Goal: Task Accomplishment & Management: Use online tool/utility

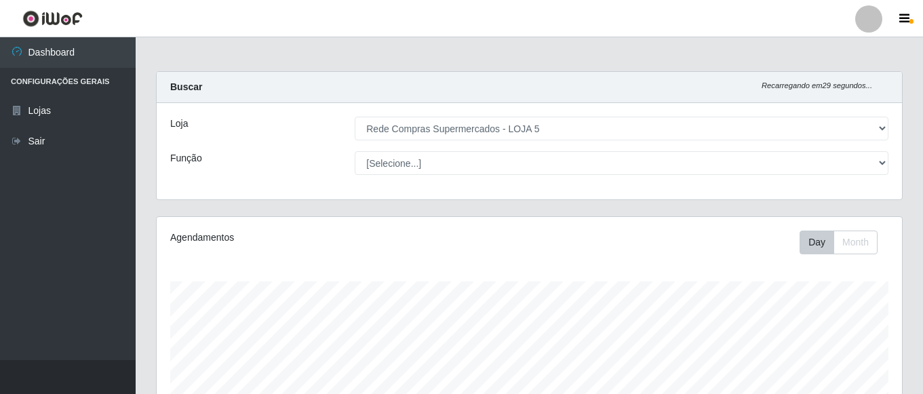
select select "397"
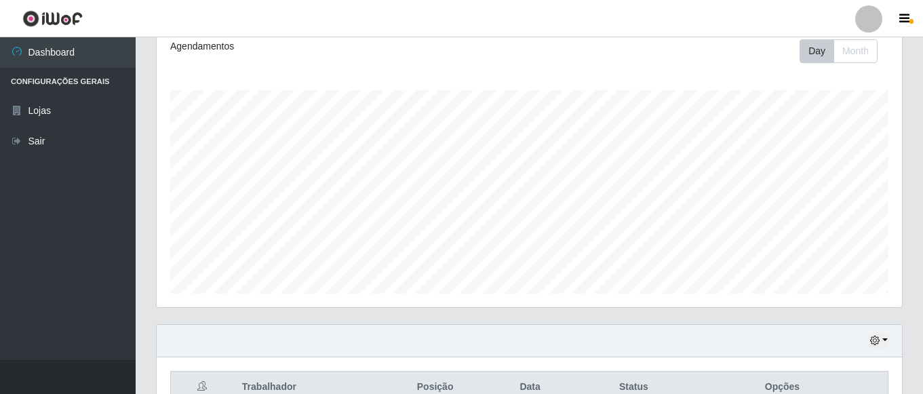
scroll to position [371, 0]
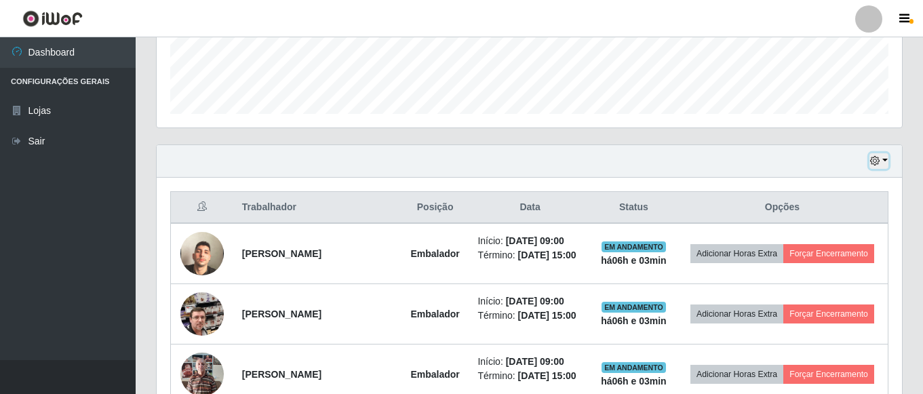
click at [882, 155] on button "button" at bounding box center [878, 161] width 19 height 16
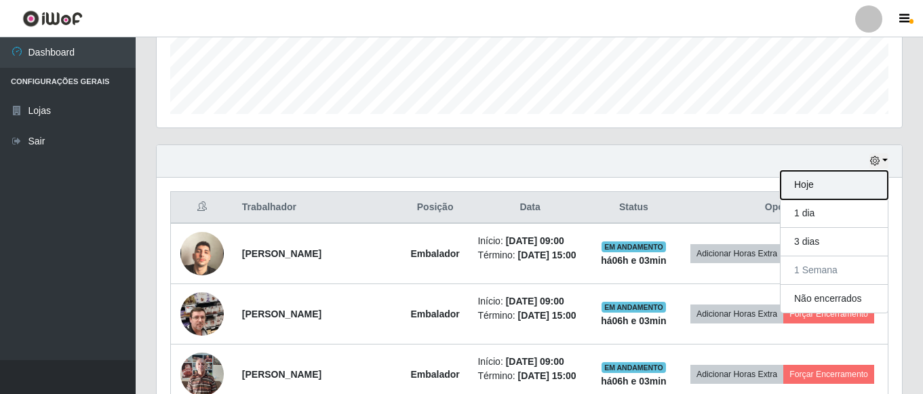
click at [821, 190] on button "Hoje" at bounding box center [833, 185] width 107 height 28
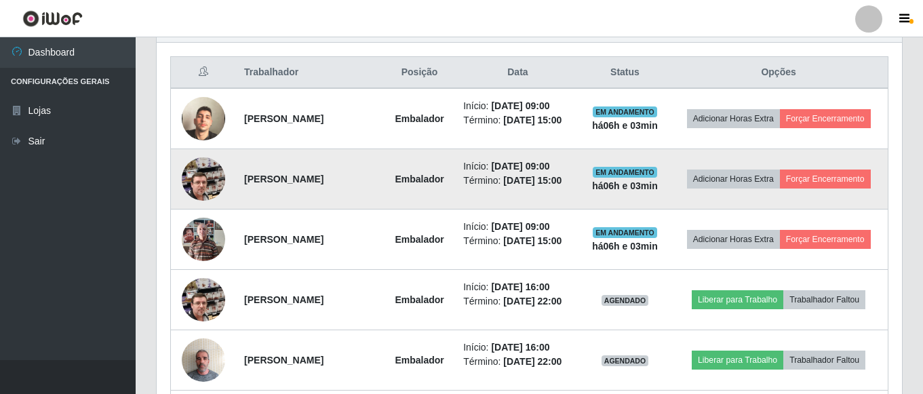
scroll to position [506, 0]
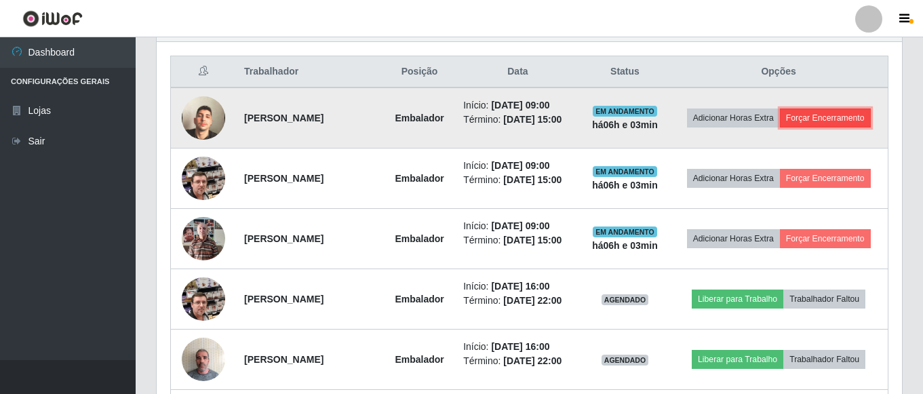
click at [797, 125] on button "Forçar Encerramento" at bounding box center [825, 117] width 91 height 19
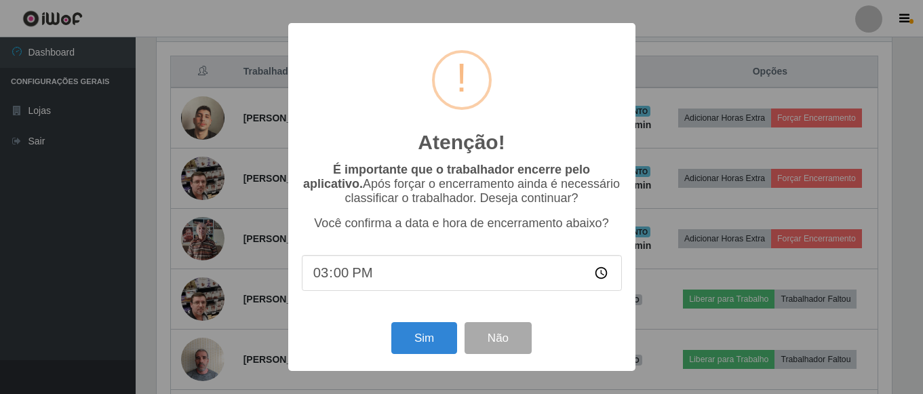
scroll to position [281, 738]
click at [428, 341] on button "Sim" at bounding box center [426, 338] width 66 height 32
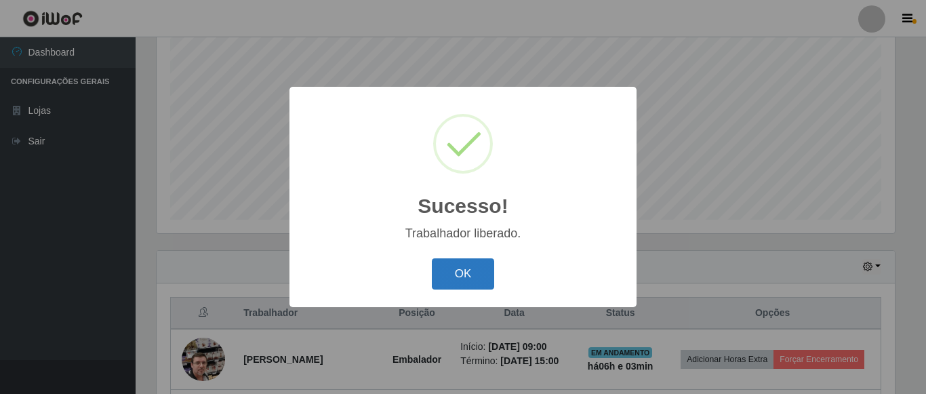
click at [483, 271] on button "OK" at bounding box center [463, 274] width 63 height 32
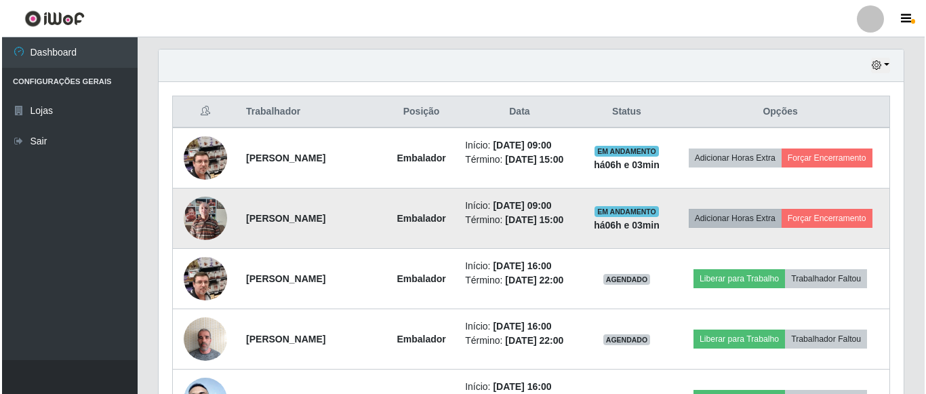
scroll to position [468, 0]
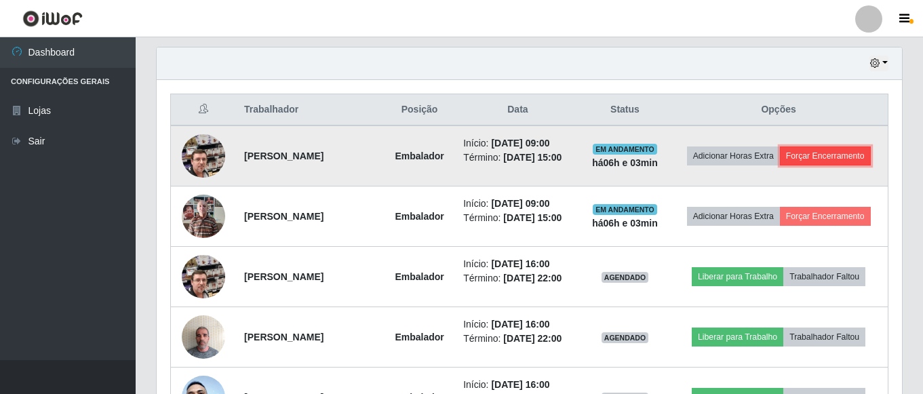
click at [826, 165] on button "Forçar Encerramento" at bounding box center [825, 155] width 91 height 19
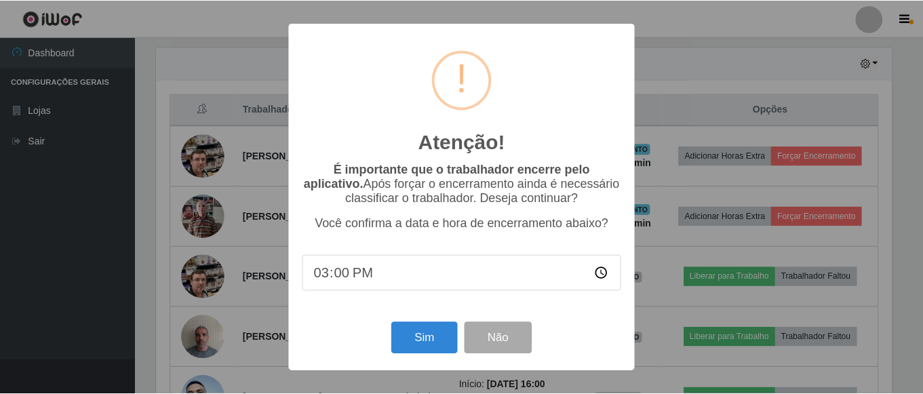
scroll to position [281, 738]
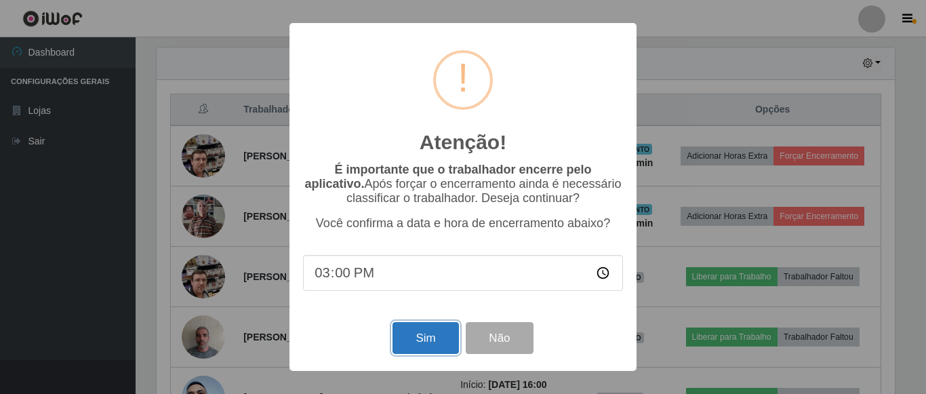
click at [436, 345] on button "Sim" at bounding box center [426, 338] width 66 height 32
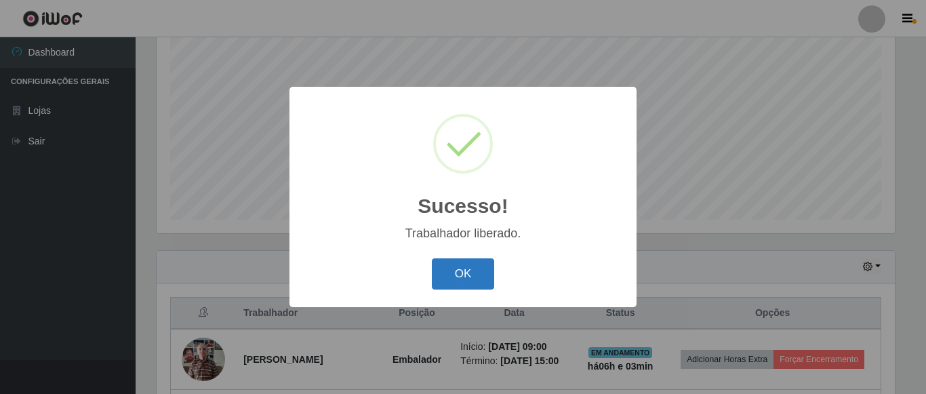
click at [466, 271] on button "OK" at bounding box center [463, 274] width 63 height 32
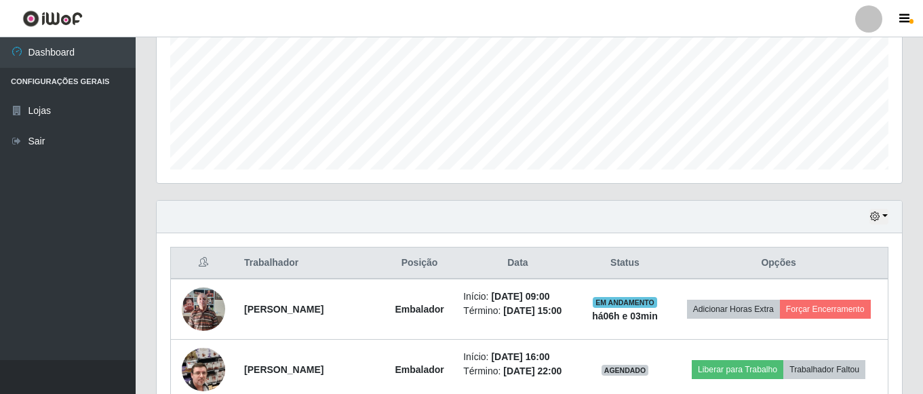
scroll to position [401, 0]
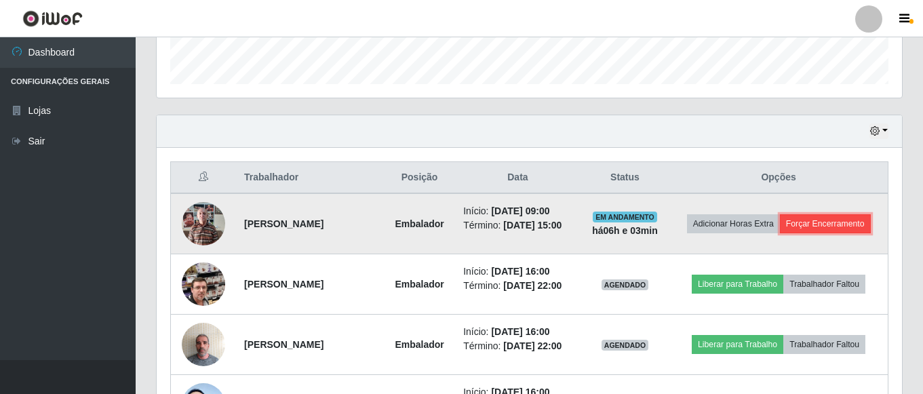
click at [807, 231] on button "Forçar Encerramento" at bounding box center [825, 223] width 91 height 19
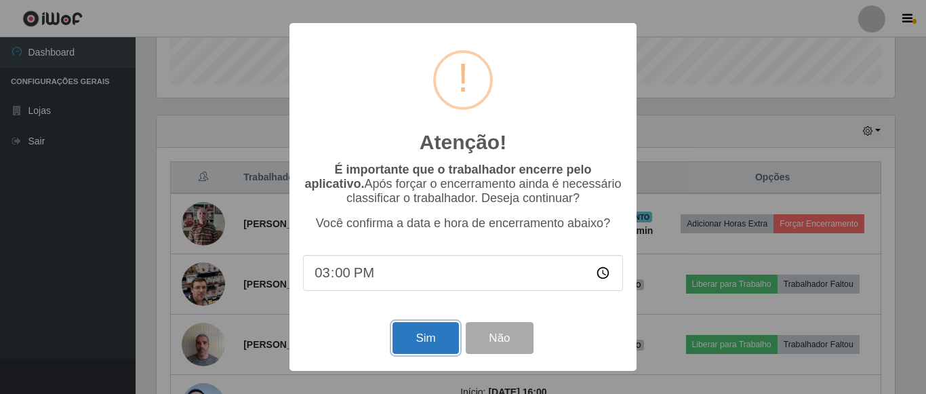
click at [433, 339] on button "Sim" at bounding box center [426, 338] width 66 height 32
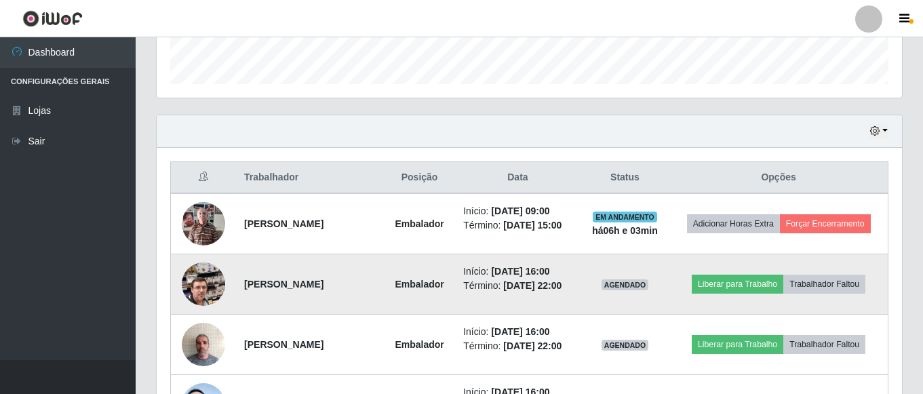
scroll to position [0, 0]
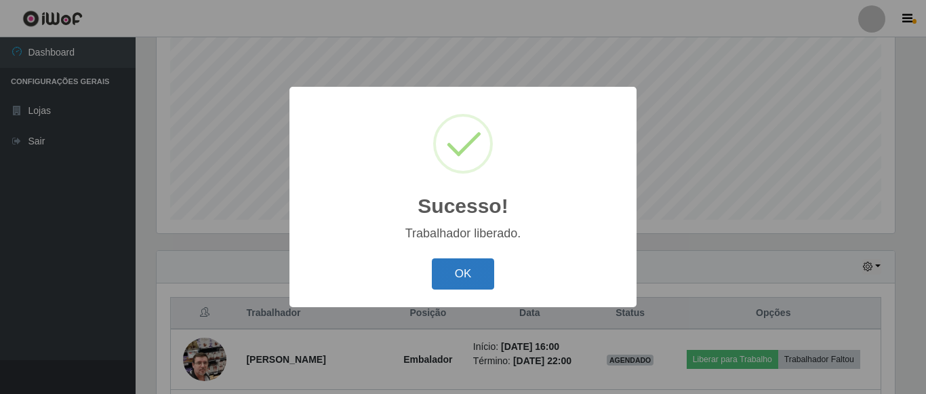
click at [473, 275] on button "OK" at bounding box center [463, 274] width 63 height 32
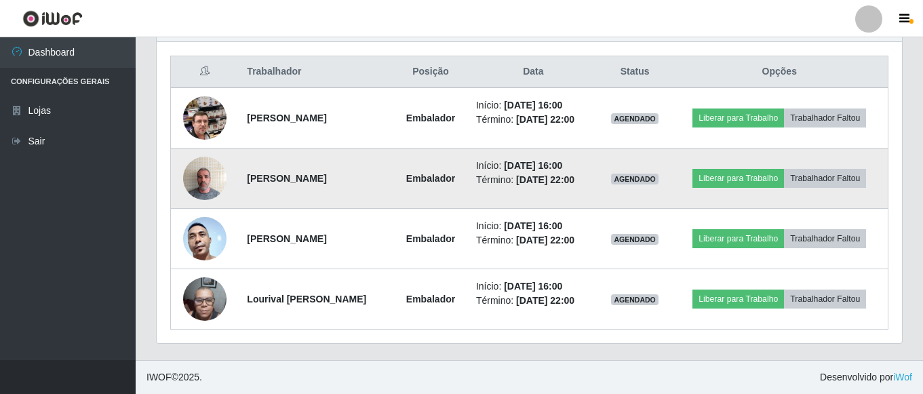
click at [199, 191] on img at bounding box center [204, 178] width 43 height 58
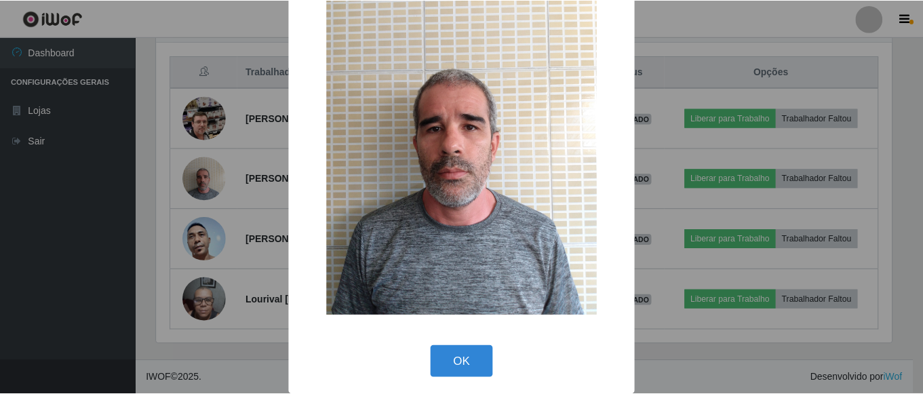
scroll to position [86, 0]
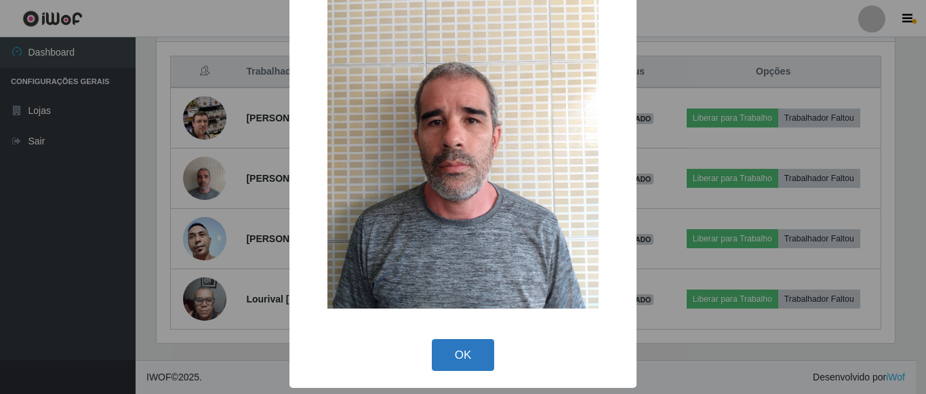
click at [480, 341] on button "OK" at bounding box center [463, 355] width 63 height 32
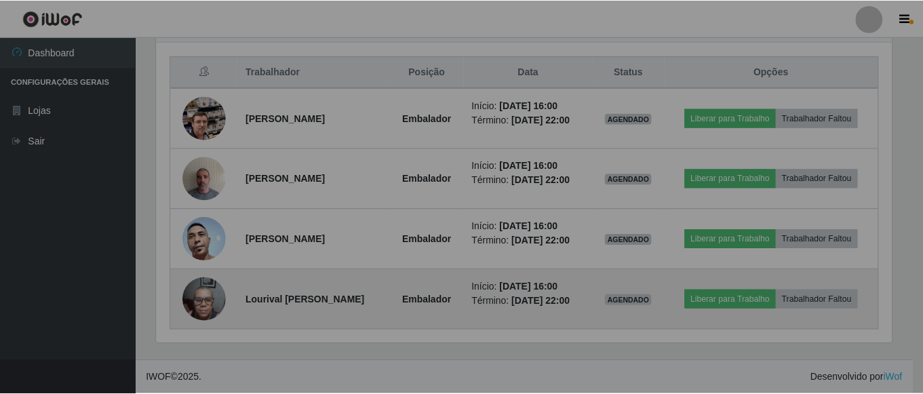
scroll to position [281, 745]
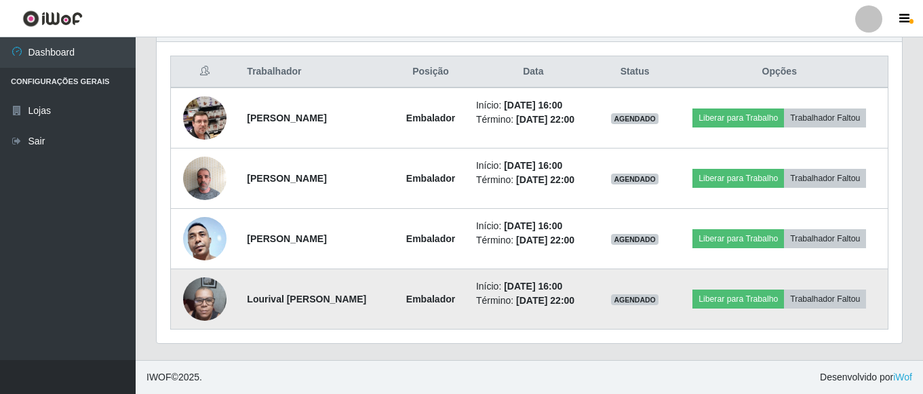
click at [207, 289] on img at bounding box center [204, 299] width 43 height 58
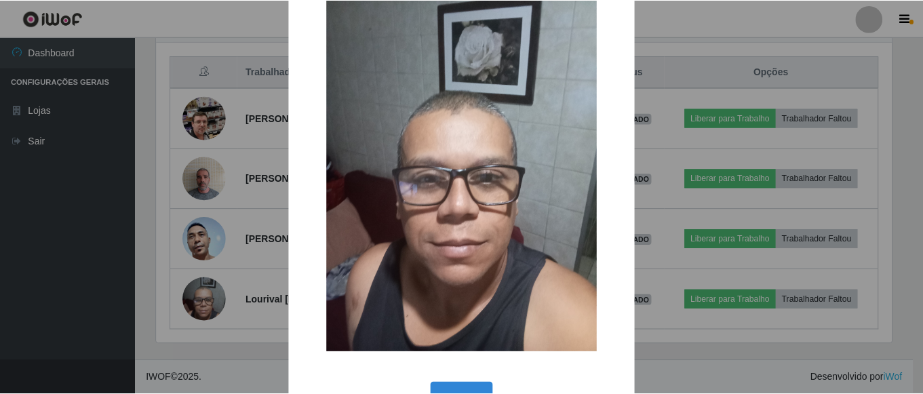
scroll to position [86, 0]
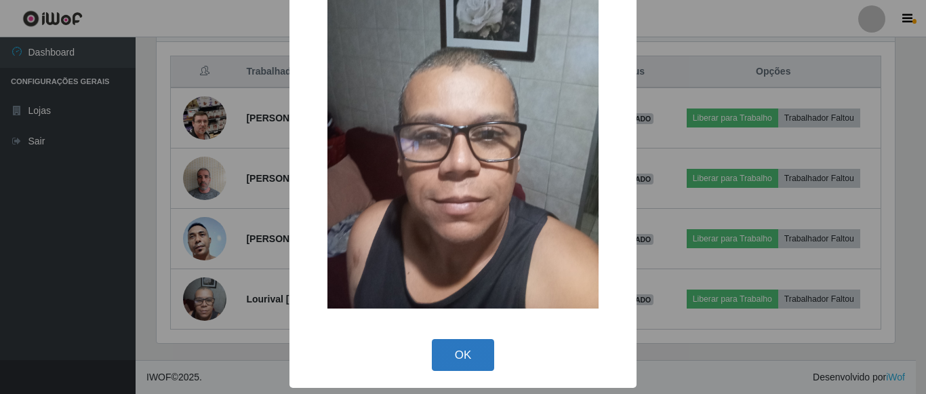
click at [455, 348] on button "OK" at bounding box center [463, 355] width 63 height 32
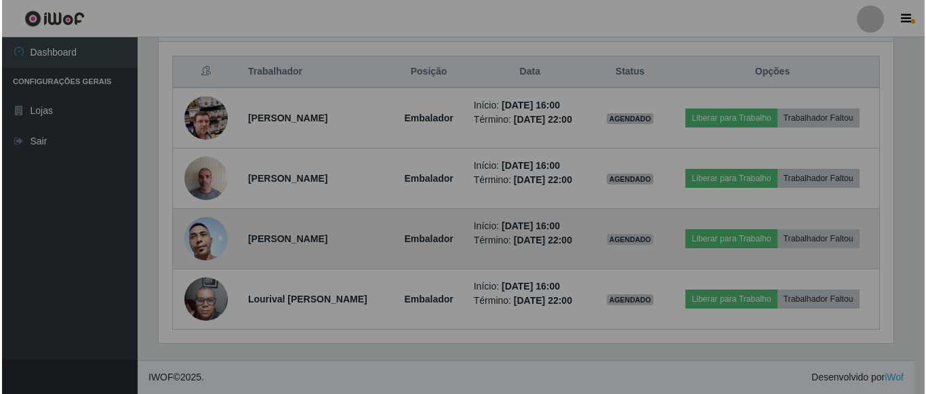
scroll to position [281, 745]
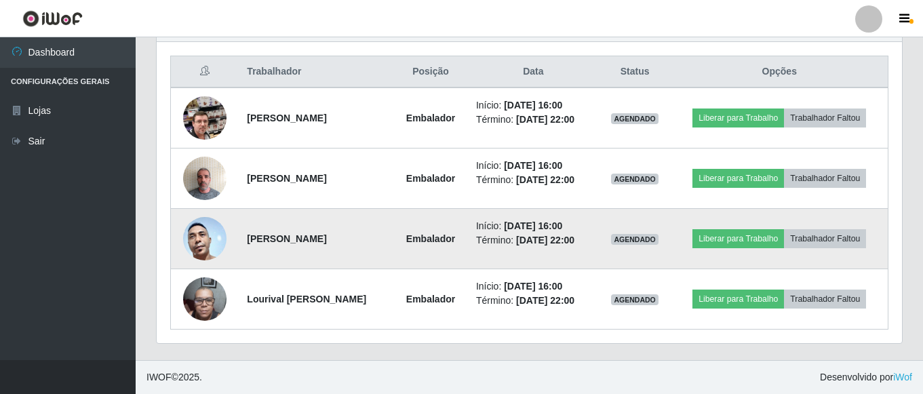
click at [203, 235] on img at bounding box center [204, 239] width 43 height 92
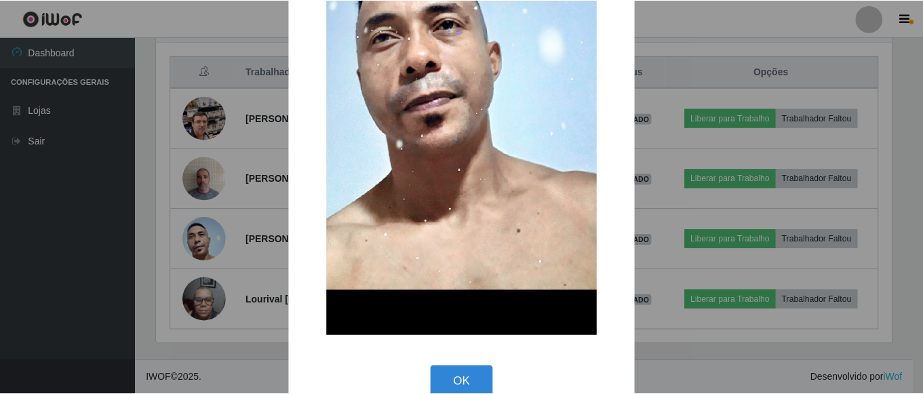
scroll to position [271, 0]
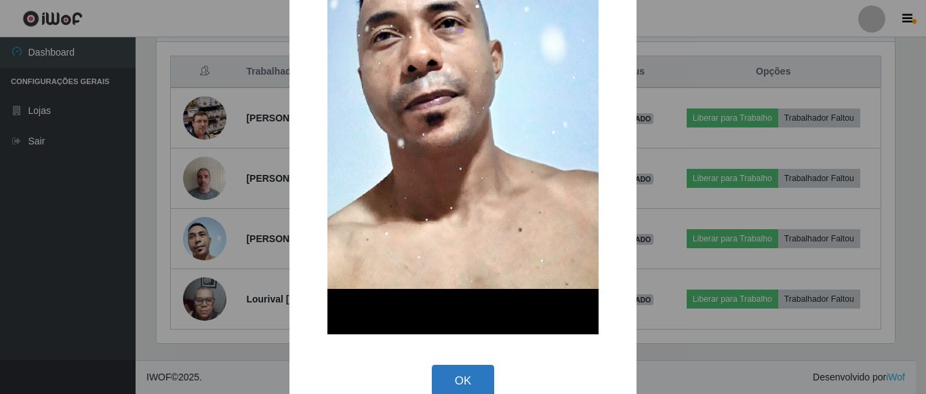
click at [464, 378] on button "OK" at bounding box center [463, 381] width 63 height 32
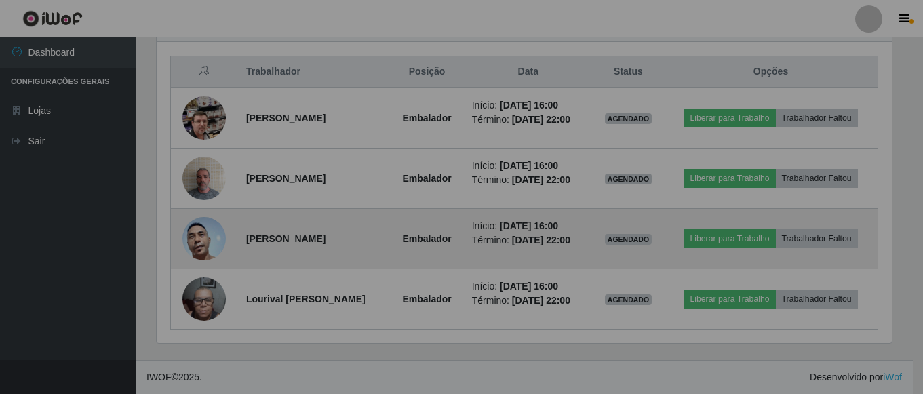
scroll to position [281, 745]
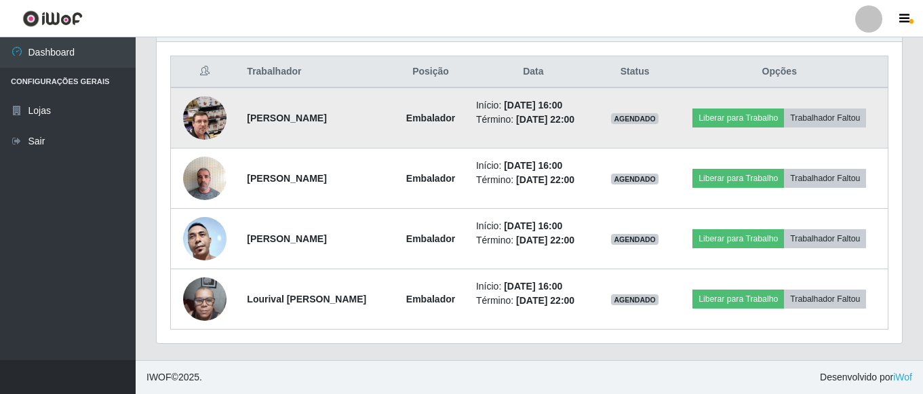
click at [197, 112] on img at bounding box center [204, 117] width 43 height 77
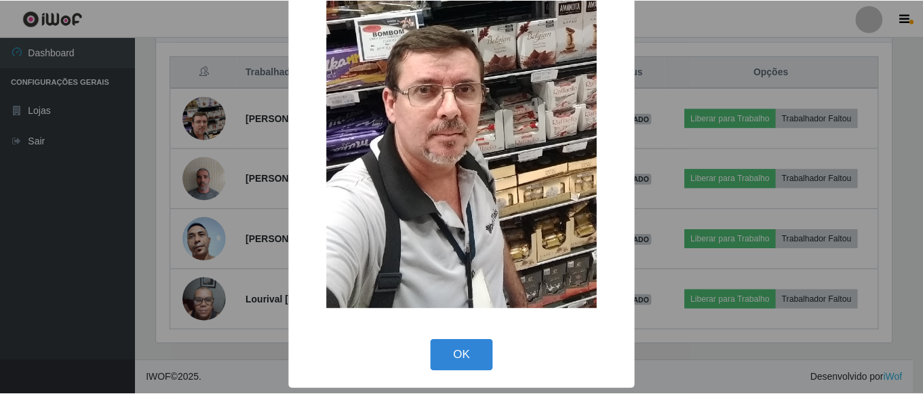
scroll to position [207, 0]
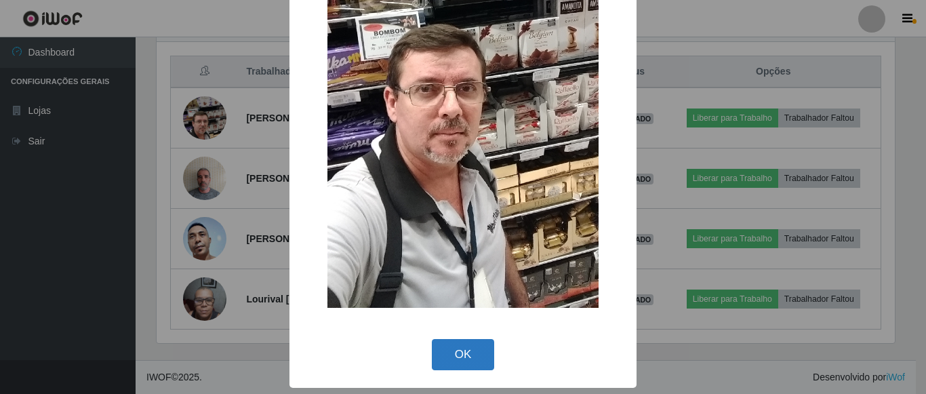
click at [471, 355] on button "OK" at bounding box center [463, 355] width 63 height 32
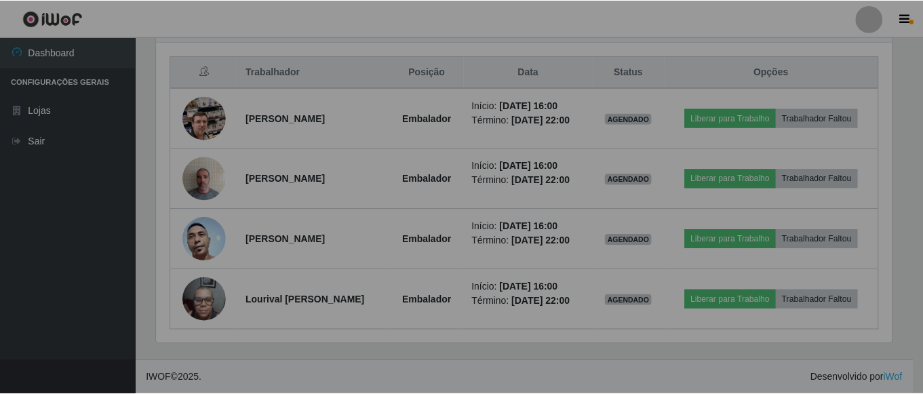
scroll to position [281, 745]
